Goal: Task Accomplishment & Management: Complete application form

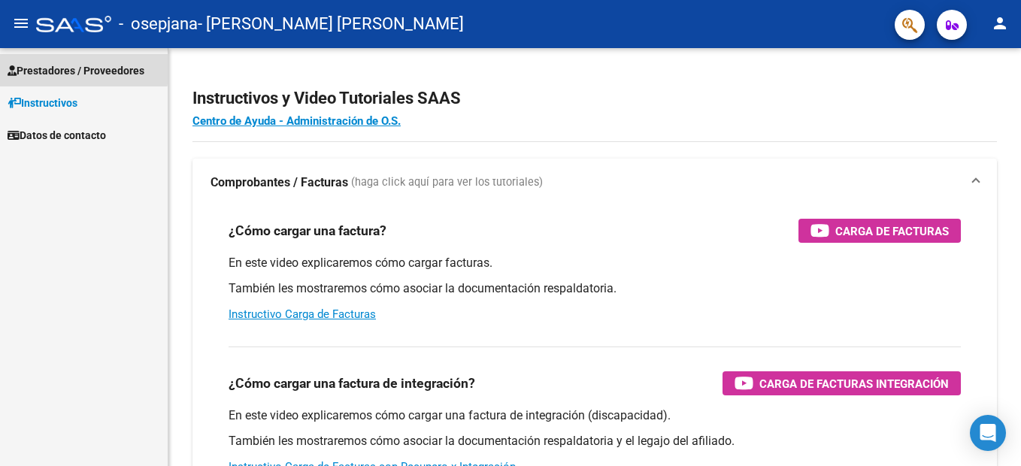
click at [41, 65] on span "Prestadores / Proveedores" at bounding box center [76, 70] width 137 height 17
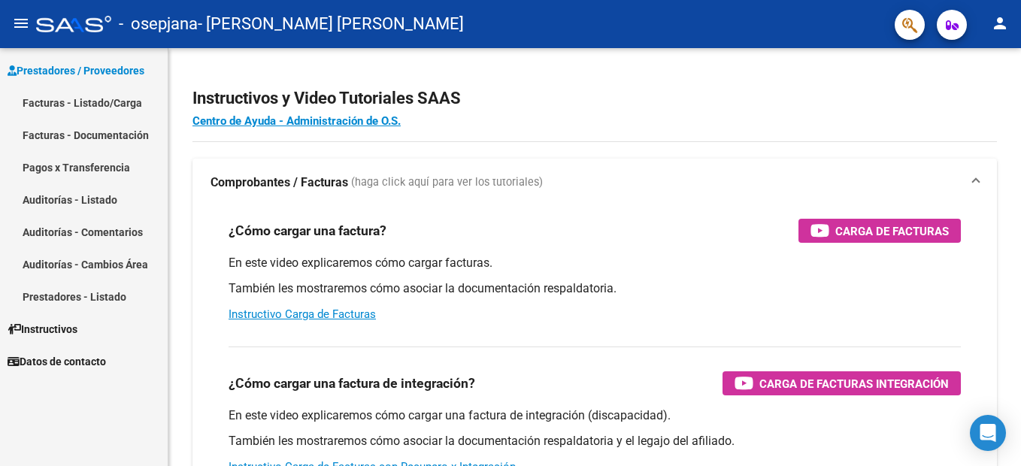
click at [64, 103] on link "Facturas - Listado/Carga" at bounding box center [84, 102] width 168 height 32
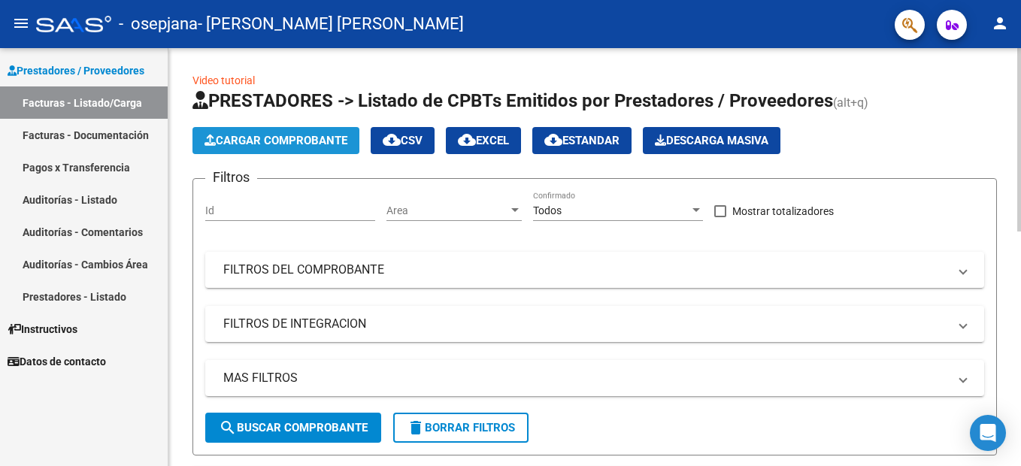
click at [278, 141] on span "Cargar Comprobante" at bounding box center [276, 141] width 143 height 14
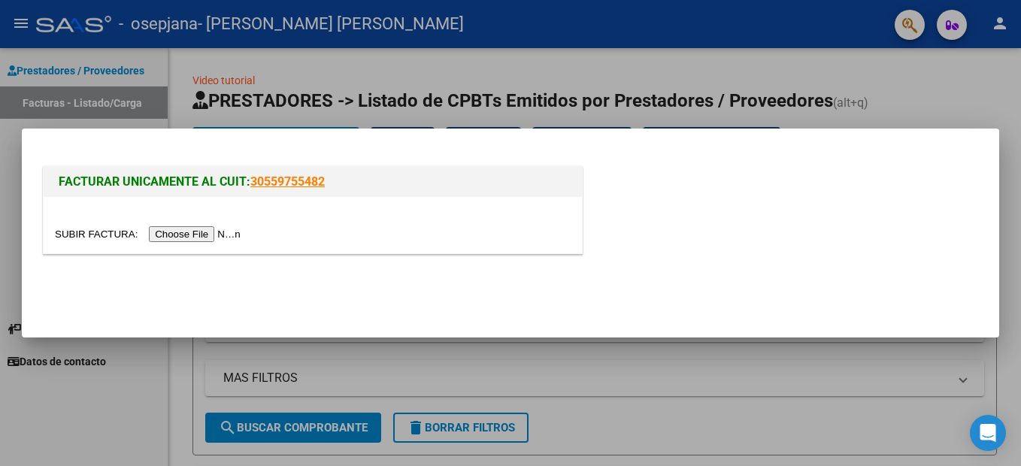
click at [199, 232] on input "file" at bounding box center [150, 234] width 190 height 16
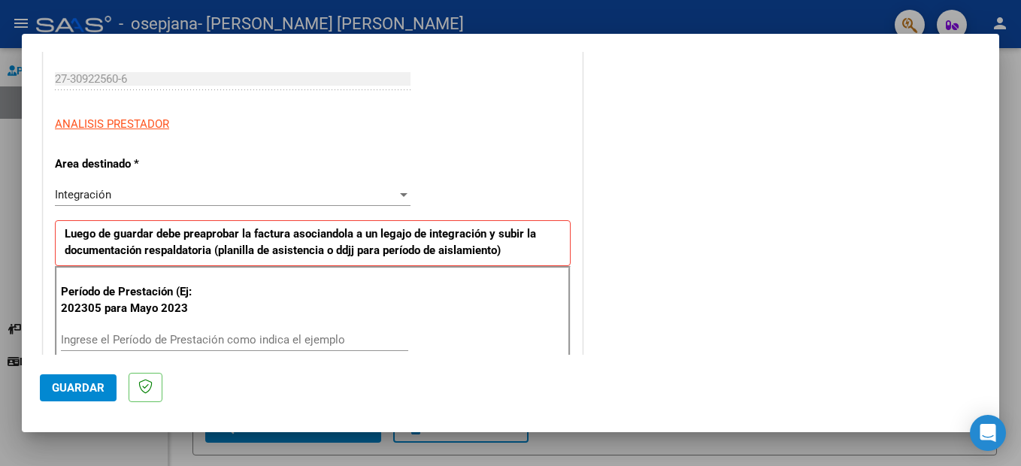
scroll to position [301, 0]
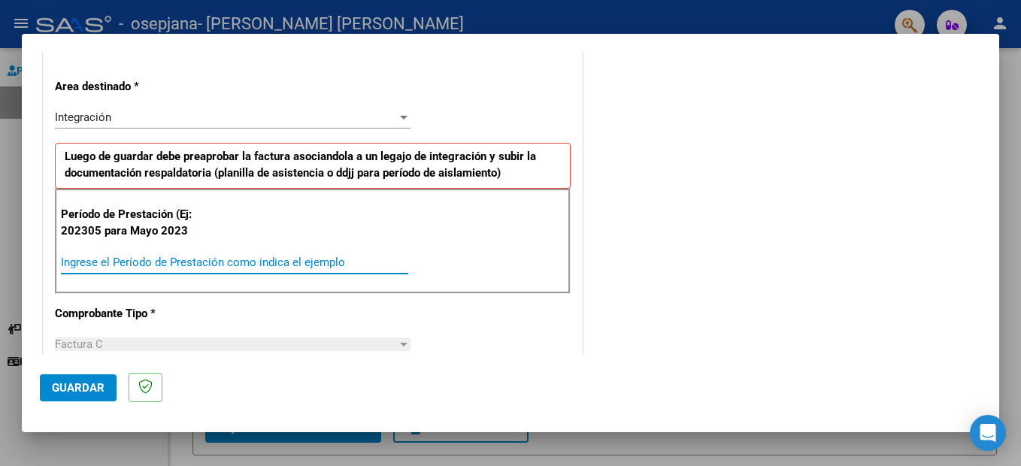
click at [248, 258] on input "Ingrese el Período de Prestación como indica el ejemplo" at bounding box center [234, 263] width 347 height 14
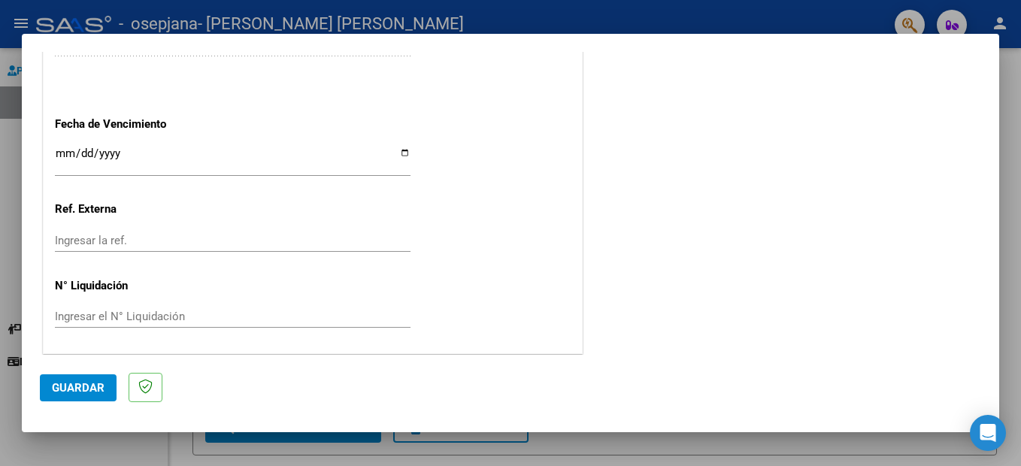
scroll to position [993, 0]
type input "202507"
click at [83, 392] on span "Guardar" at bounding box center [78, 388] width 53 height 14
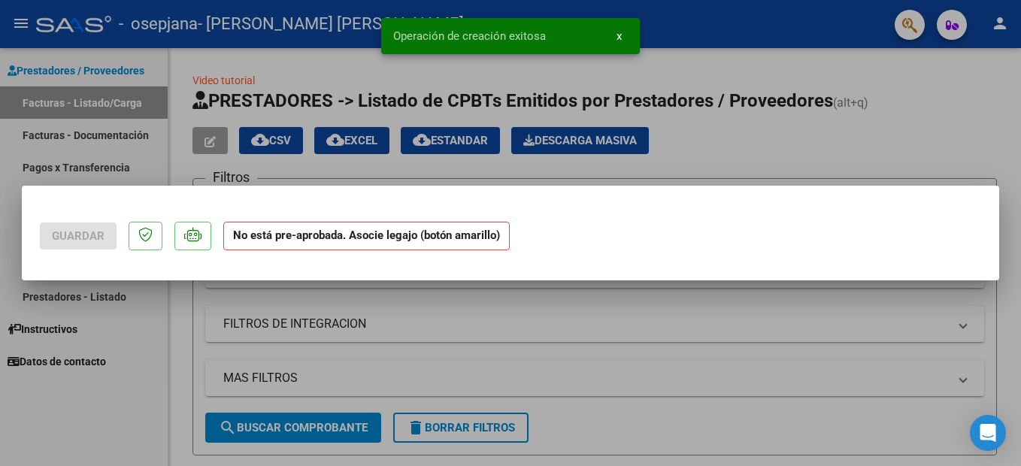
scroll to position [0, 0]
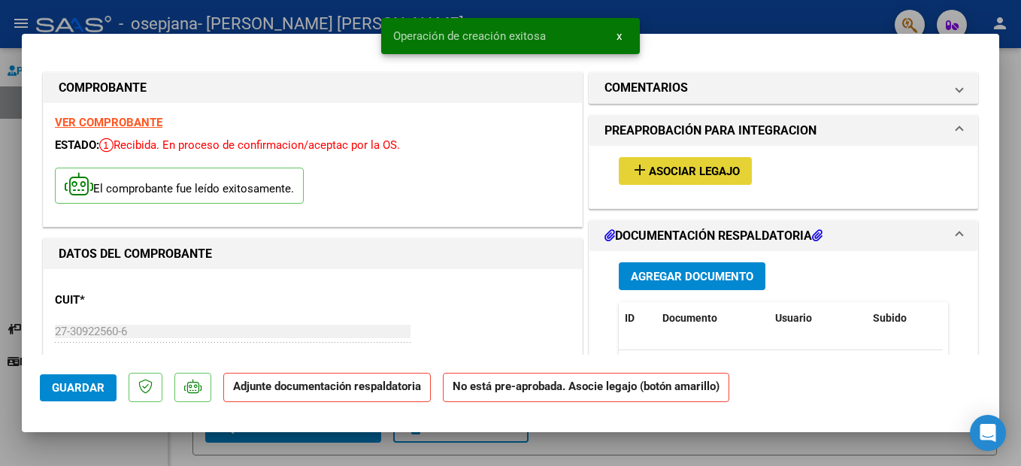
click at [675, 171] on span "Asociar Legajo" at bounding box center [694, 172] width 91 height 14
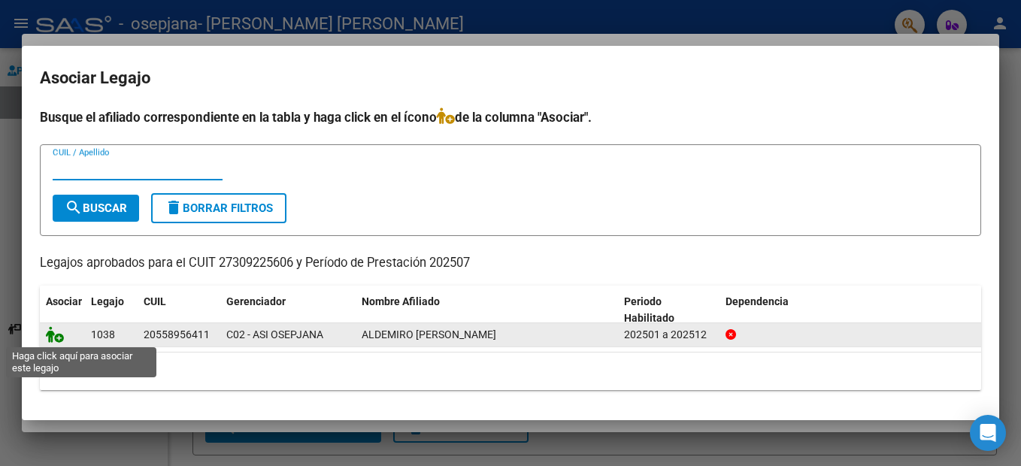
click at [53, 334] on icon at bounding box center [55, 334] width 18 height 17
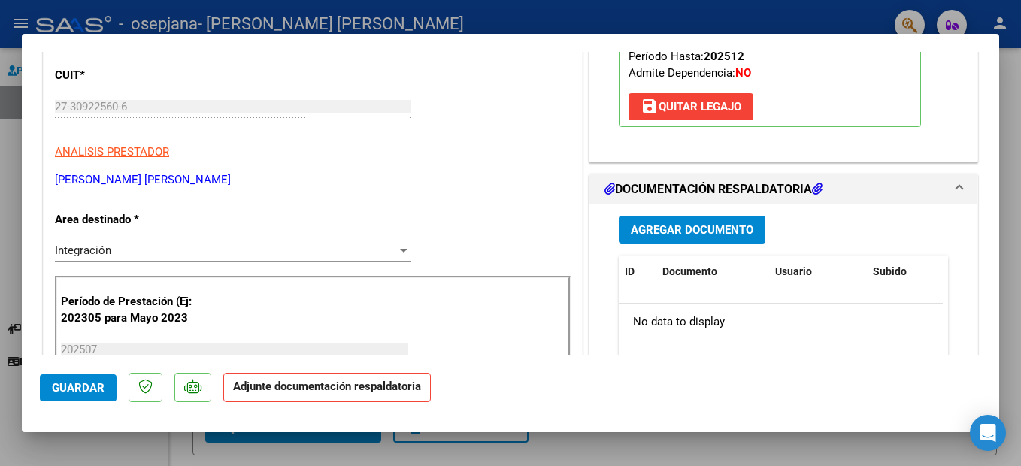
scroll to position [226, 0]
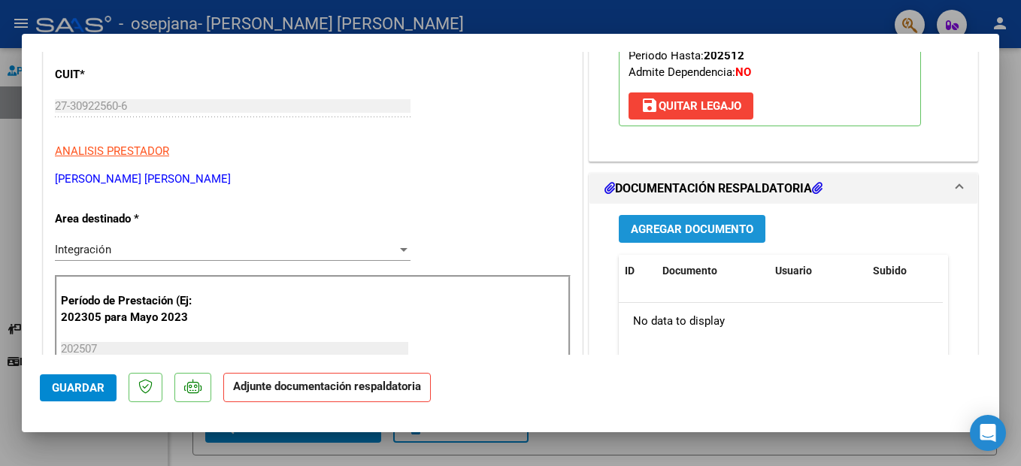
click at [671, 234] on span "Agregar Documento" at bounding box center [692, 230] width 123 height 14
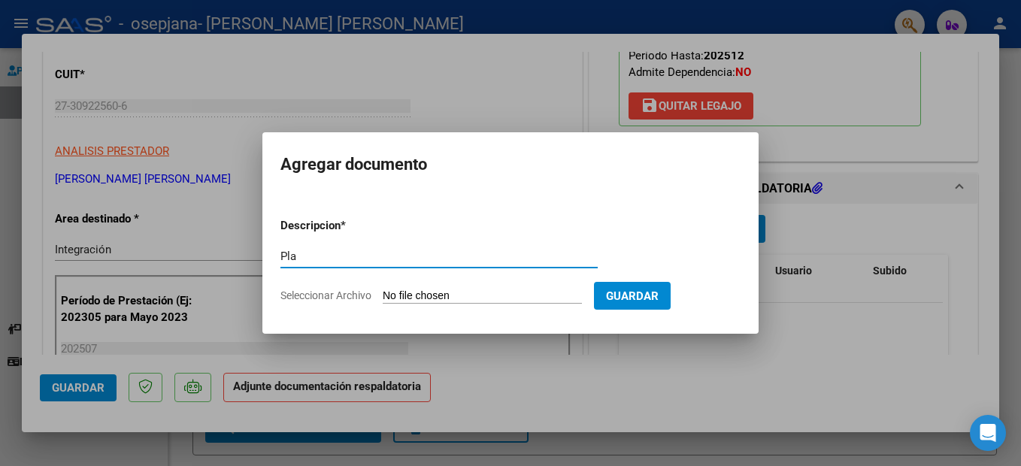
type input "Planilla de asistencia"
click at [472, 294] on input "Seleccionar Archivo" at bounding box center [482, 297] width 199 height 14
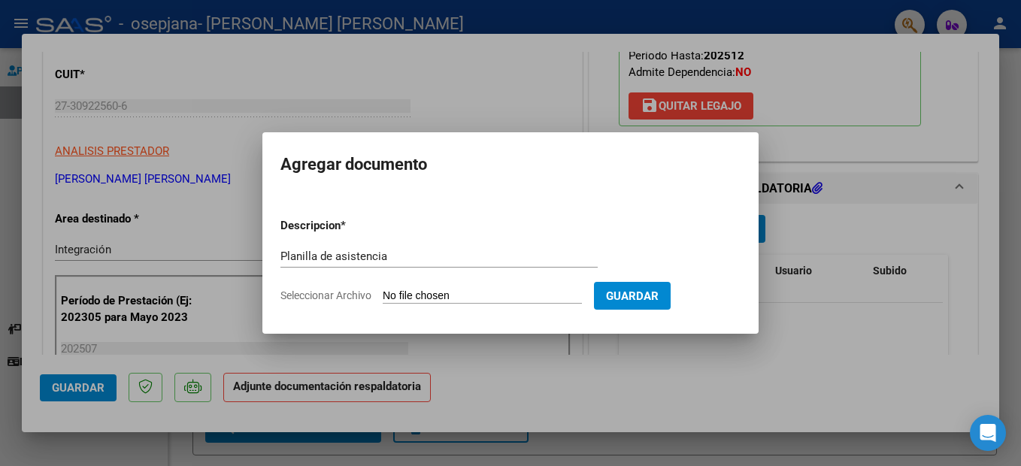
type input "C:\fakepath\Planilla de asistencia.pdf"
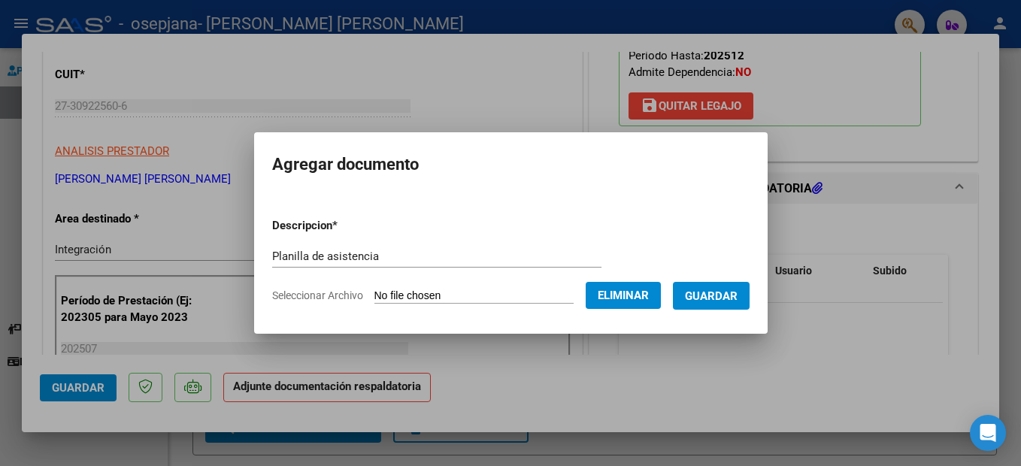
click at [705, 295] on span "Guardar" at bounding box center [711, 297] width 53 height 14
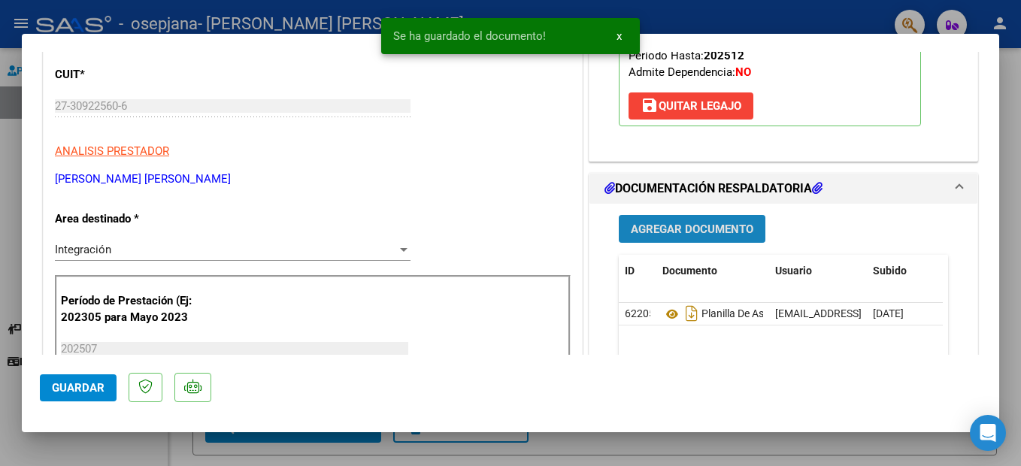
click at [692, 228] on span "Agregar Documento" at bounding box center [692, 230] width 123 height 14
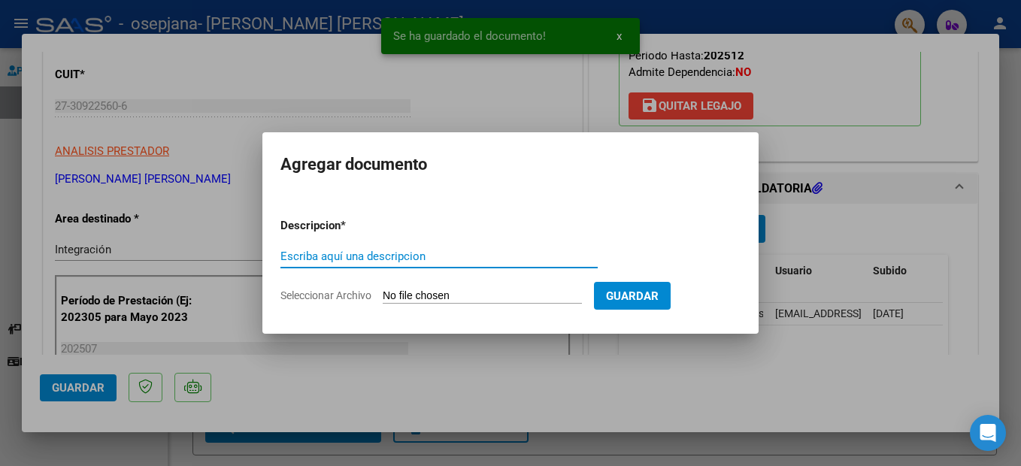
click at [501, 295] on input "Seleccionar Archivo" at bounding box center [482, 297] width 199 height 14
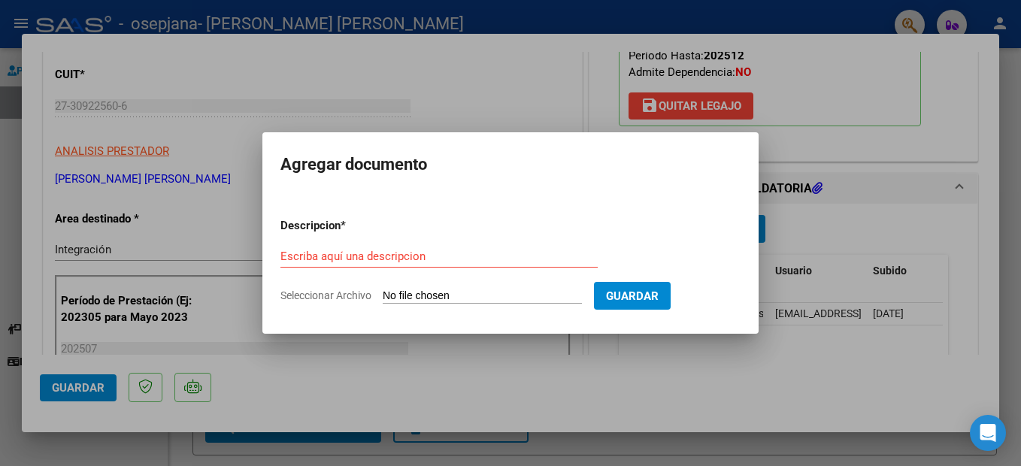
type input "C:\fakepath\CAE.pdf"
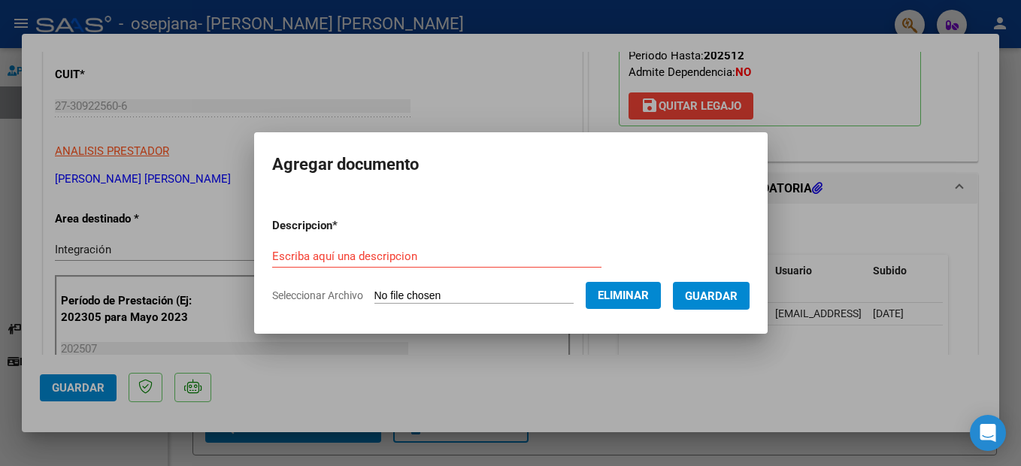
click at [413, 256] on input "Escriba aquí una descripcion" at bounding box center [436, 257] width 329 height 14
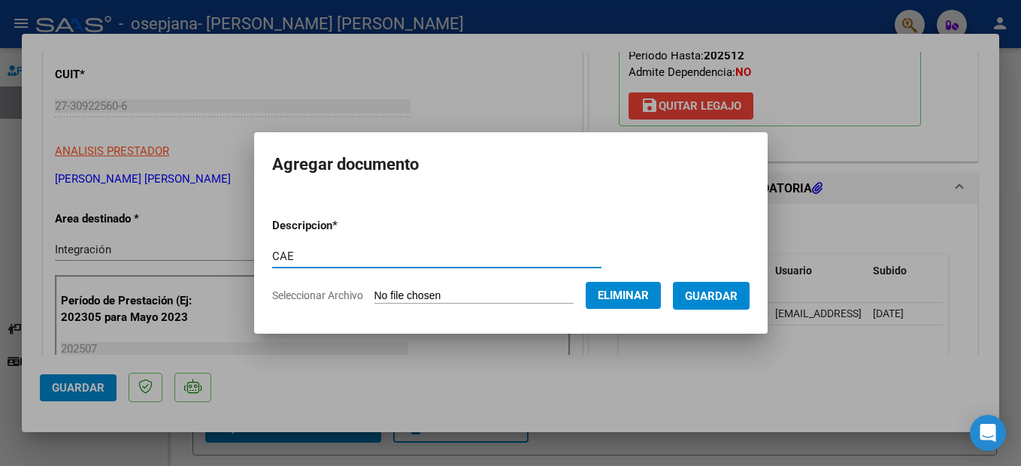
type input "CAE"
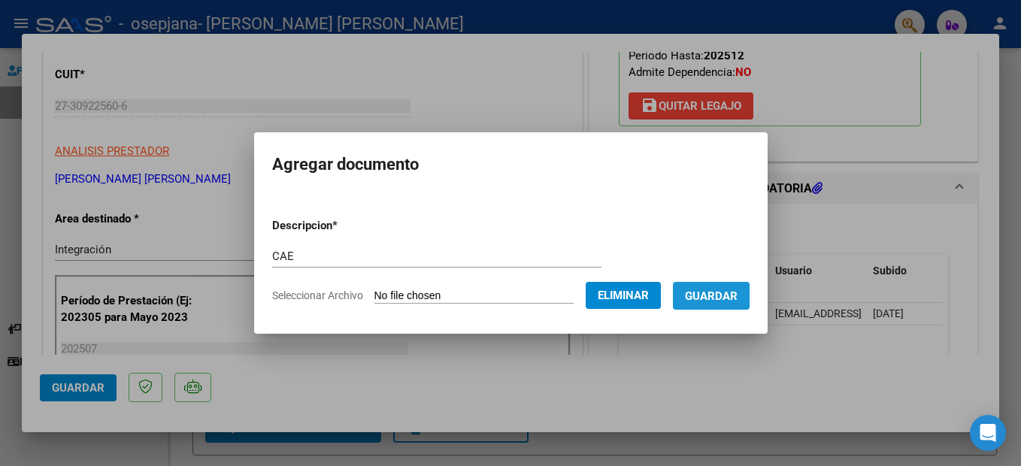
click at [694, 296] on span "Guardar" at bounding box center [711, 297] width 53 height 14
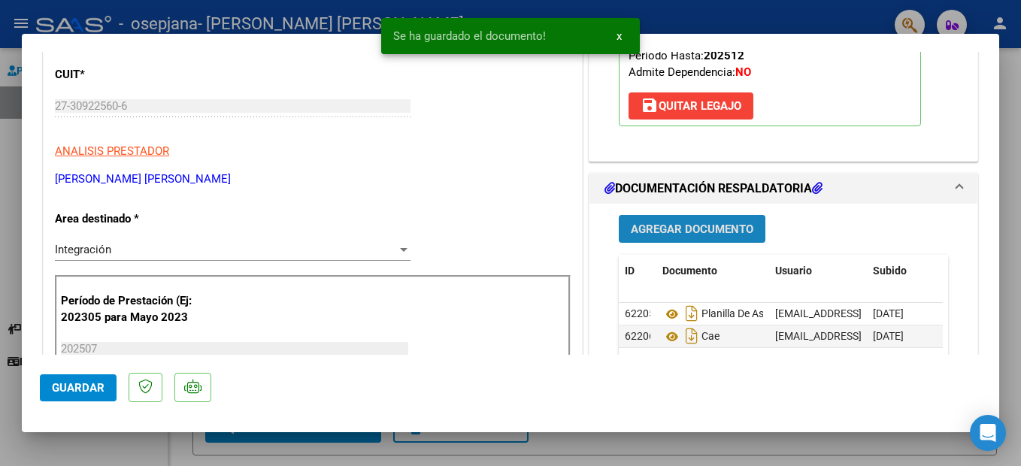
click at [681, 228] on span "Agregar Documento" at bounding box center [692, 230] width 123 height 14
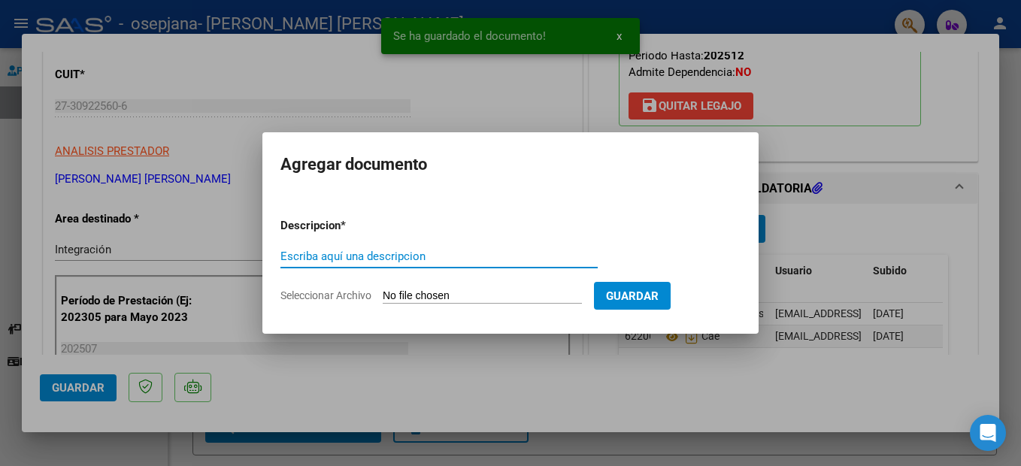
click at [457, 290] on input "Seleccionar Archivo" at bounding box center [482, 297] width 199 height 14
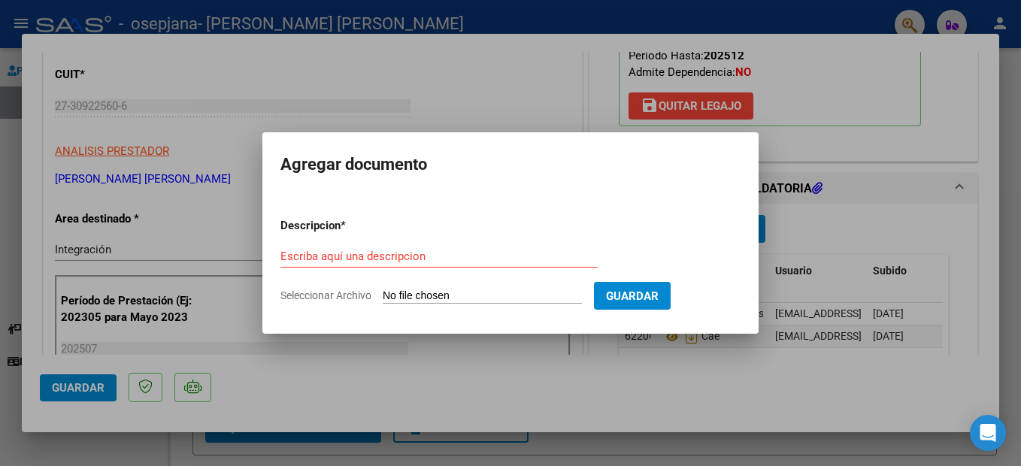
type input "C:\fakepath\Recibo 00001-00000261.pdf"
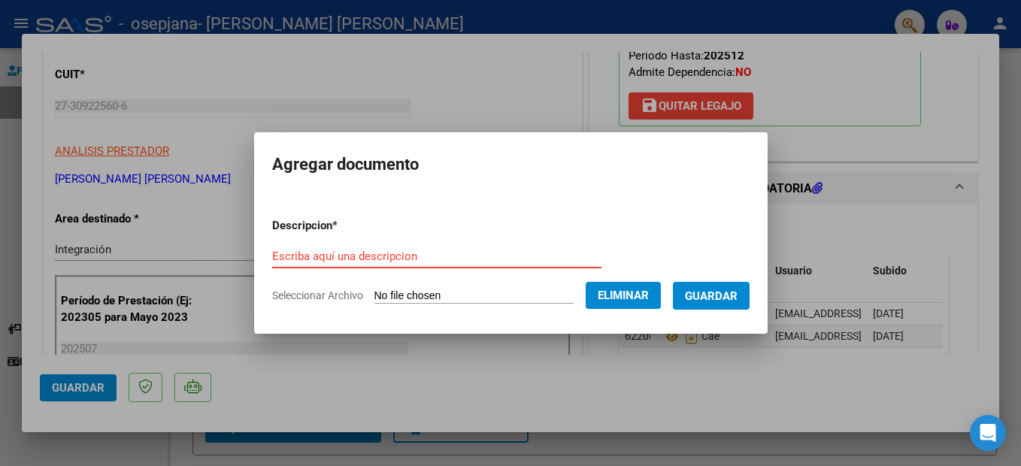
click at [420, 254] on input "Escriba aquí una descripcion" at bounding box center [436, 257] width 329 height 14
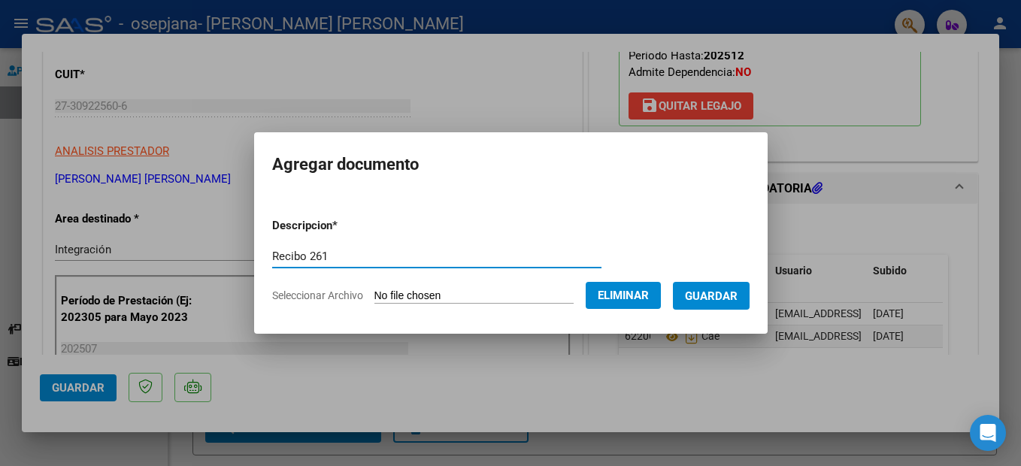
type input "Recibo 261"
click at [714, 299] on span "Guardar" at bounding box center [711, 297] width 53 height 14
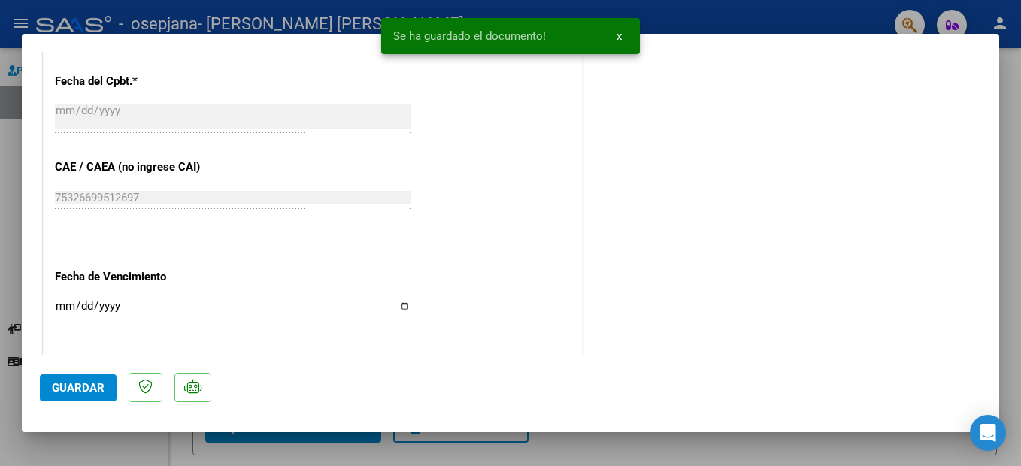
scroll to position [903, 0]
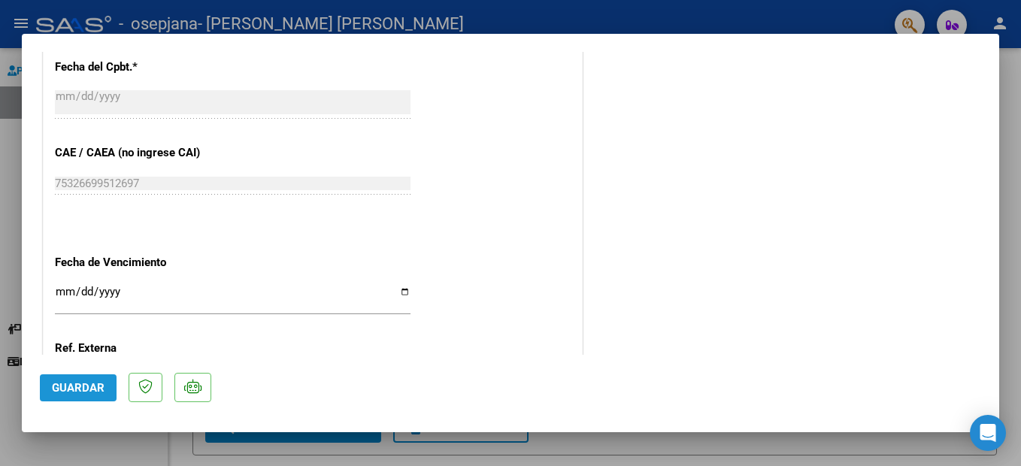
click at [86, 390] on span "Guardar" at bounding box center [78, 388] width 53 height 14
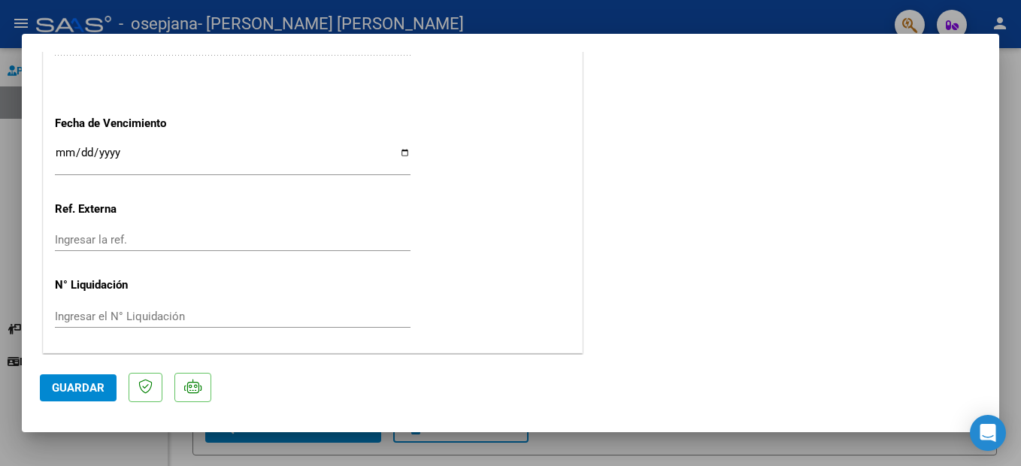
scroll to position [1043, 0]
click at [787, 446] on div at bounding box center [510, 233] width 1021 height 466
type input "$ 0,00"
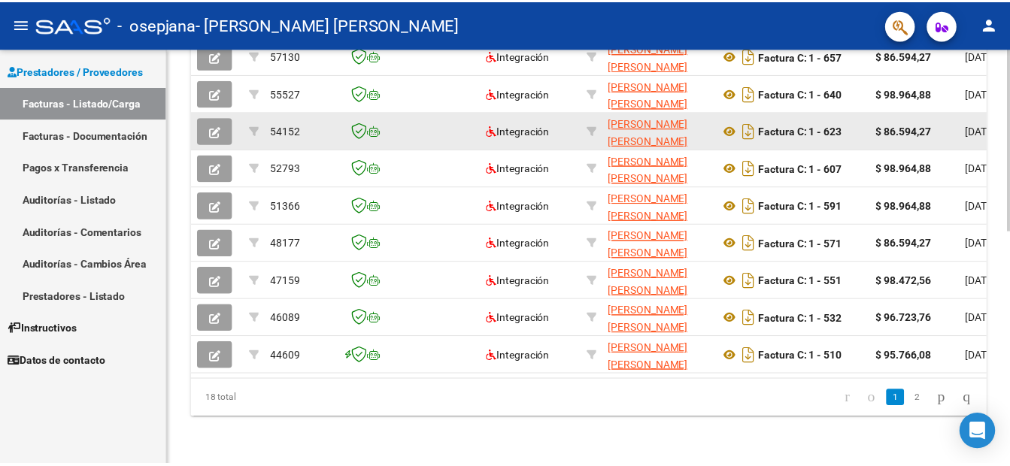
scroll to position [235, 0]
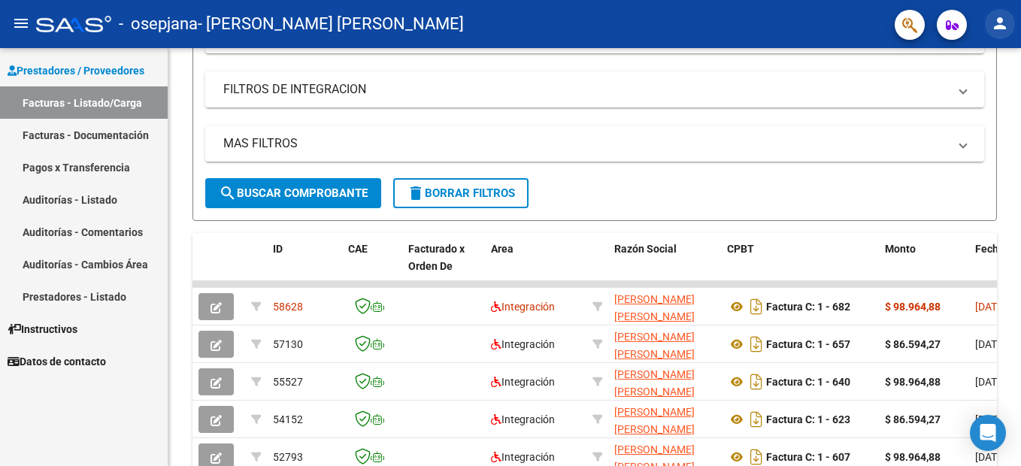
click at [1002, 26] on mat-icon "person" at bounding box center [1000, 23] width 18 height 18
click at [979, 102] on button "exit_to_app Salir" at bounding box center [970, 99] width 92 height 36
